Goal: Task Accomplishment & Management: Use online tool/utility

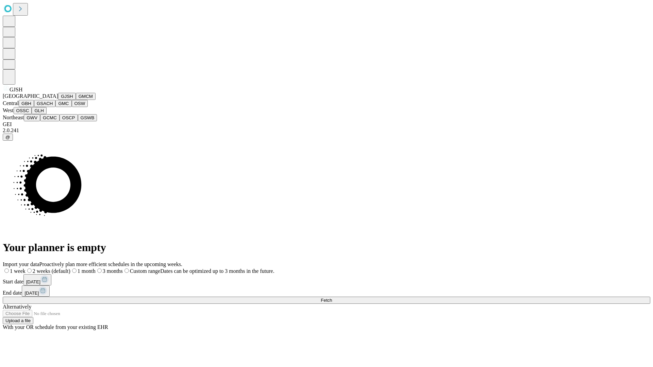
click at [58, 100] on button "GJSH" at bounding box center [67, 96] width 18 height 7
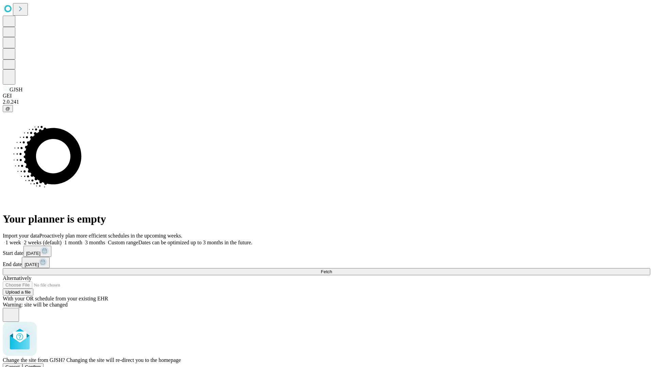
click at [41, 365] on span "Confirm" at bounding box center [33, 367] width 16 height 5
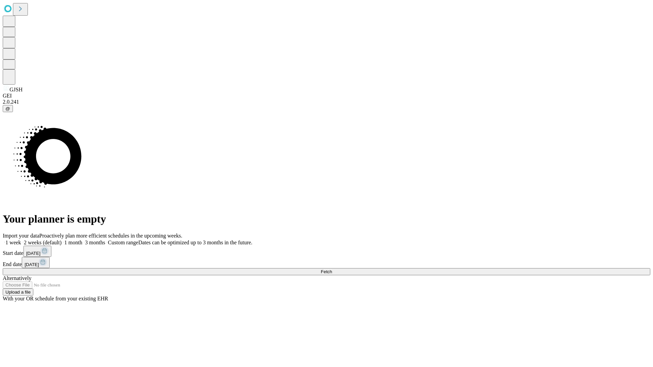
click at [62, 240] on label "2 weeks (default)" at bounding box center [41, 243] width 40 height 6
click at [332, 269] on span "Fetch" at bounding box center [326, 271] width 11 height 5
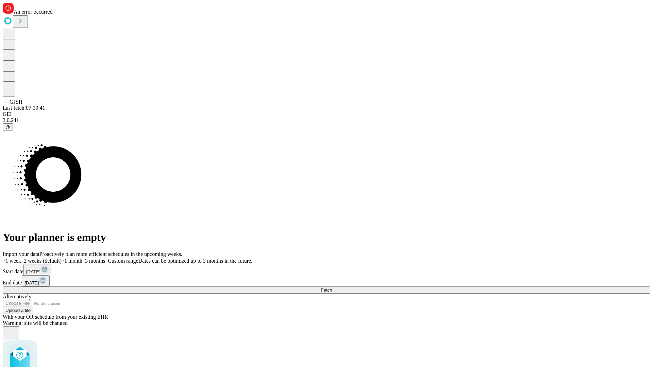
click at [62, 258] on label "2 weeks (default)" at bounding box center [41, 261] width 40 height 6
click at [332, 288] on span "Fetch" at bounding box center [326, 290] width 11 height 5
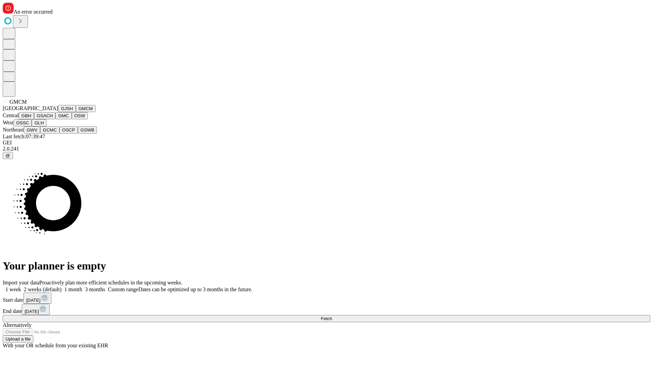
click at [34, 119] on button "GBH" at bounding box center [26, 115] width 15 height 7
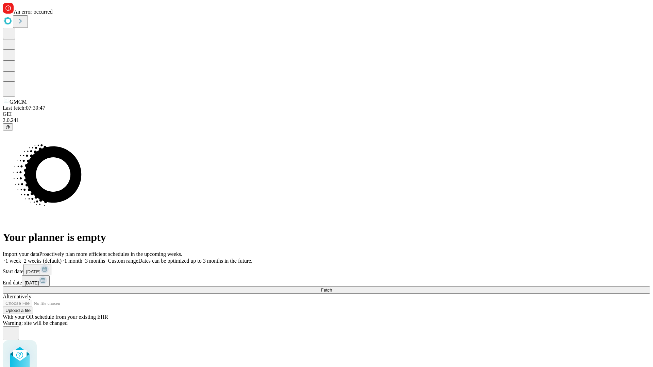
click at [62, 258] on label "2 weeks (default)" at bounding box center [41, 261] width 40 height 6
click at [332, 288] on span "Fetch" at bounding box center [326, 290] width 11 height 5
click at [62, 258] on label "2 weeks (default)" at bounding box center [41, 261] width 40 height 6
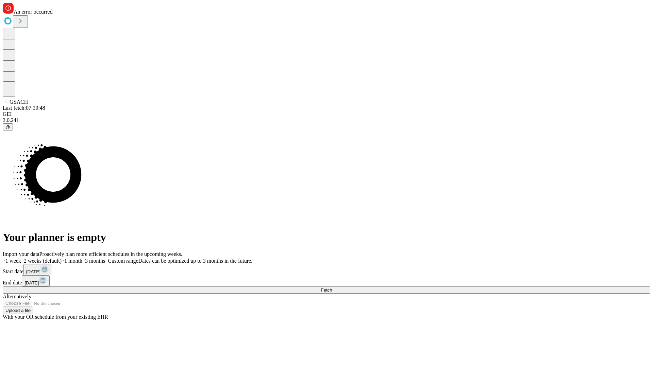
click at [332, 288] on span "Fetch" at bounding box center [326, 290] width 11 height 5
click at [62, 258] on label "2 weeks (default)" at bounding box center [41, 261] width 40 height 6
click at [332, 288] on span "Fetch" at bounding box center [326, 290] width 11 height 5
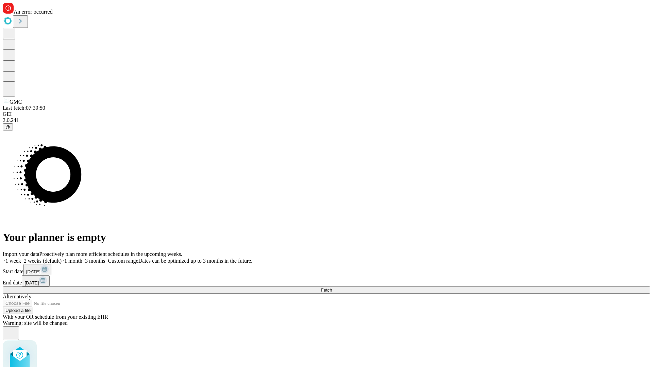
click at [62, 258] on label "2 weeks (default)" at bounding box center [41, 261] width 40 height 6
click at [332, 288] on span "Fetch" at bounding box center [326, 290] width 11 height 5
click at [62, 258] on label "2 weeks (default)" at bounding box center [41, 261] width 40 height 6
click at [332, 288] on span "Fetch" at bounding box center [326, 290] width 11 height 5
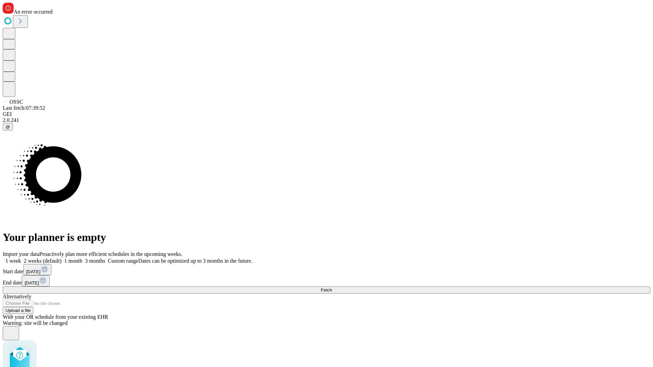
click at [62, 258] on label "2 weeks (default)" at bounding box center [41, 261] width 40 height 6
click at [332, 288] on span "Fetch" at bounding box center [326, 290] width 11 height 5
click at [62, 258] on label "2 weeks (default)" at bounding box center [41, 261] width 40 height 6
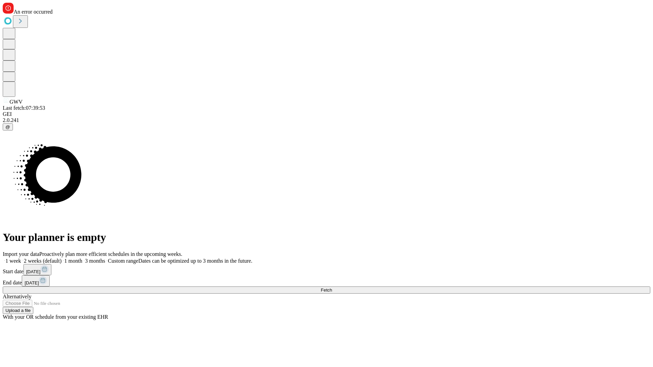
click at [332, 288] on span "Fetch" at bounding box center [326, 290] width 11 height 5
click at [62, 258] on label "2 weeks (default)" at bounding box center [41, 261] width 40 height 6
click at [332, 288] on span "Fetch" at bounding box center [326, 290] width 11 height 5
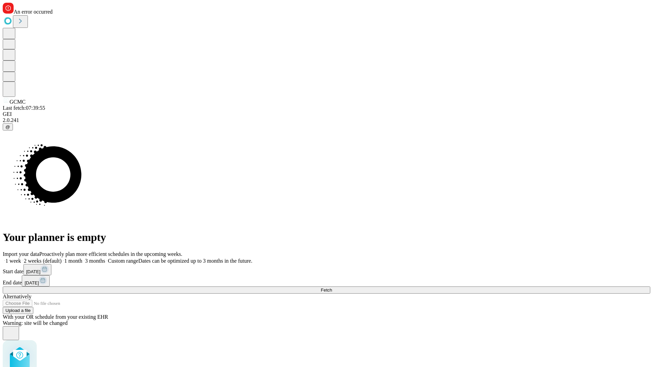
click at [62, 258] on label "2 weeks (default)" at bounding box center [41, 261] width 40 height 6
click at [332, 288] on span "Fetch" at bounding box center [326, 290] width 11 height 5
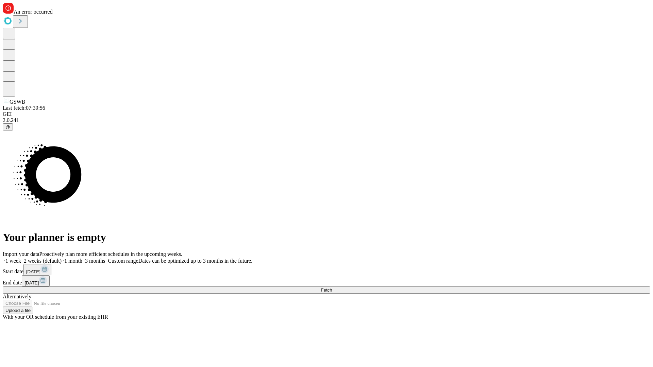
click at [62, 258] on label "2 weeks (default)" at bounding box center [41, 261] width 40 height 6
click at [332, 288] on span "Fetch" at bounding box center [326, 290] width 11 height 5
